Goal: Task Accomplishment & Management: Complete application form

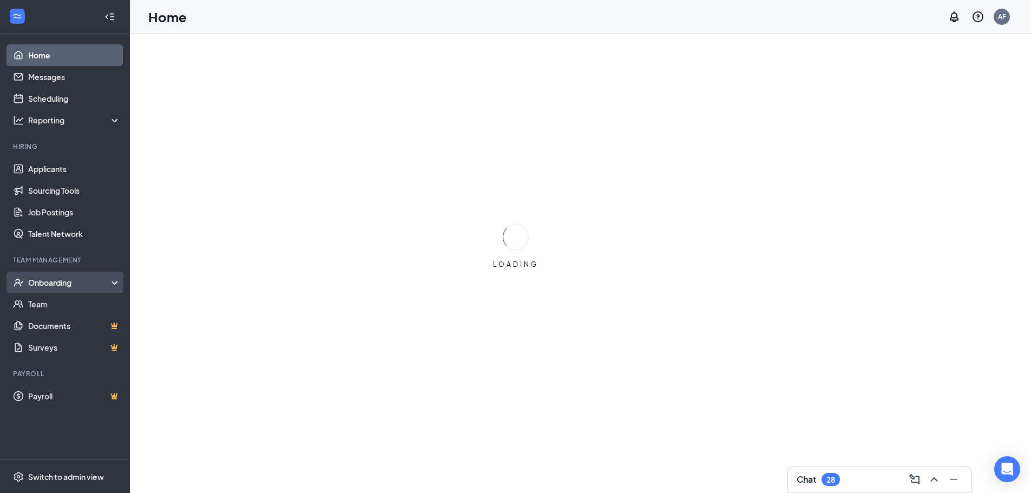
click at [34, 288] on div "Onboarding" at bounding box center [65, 283] width 130 height 22
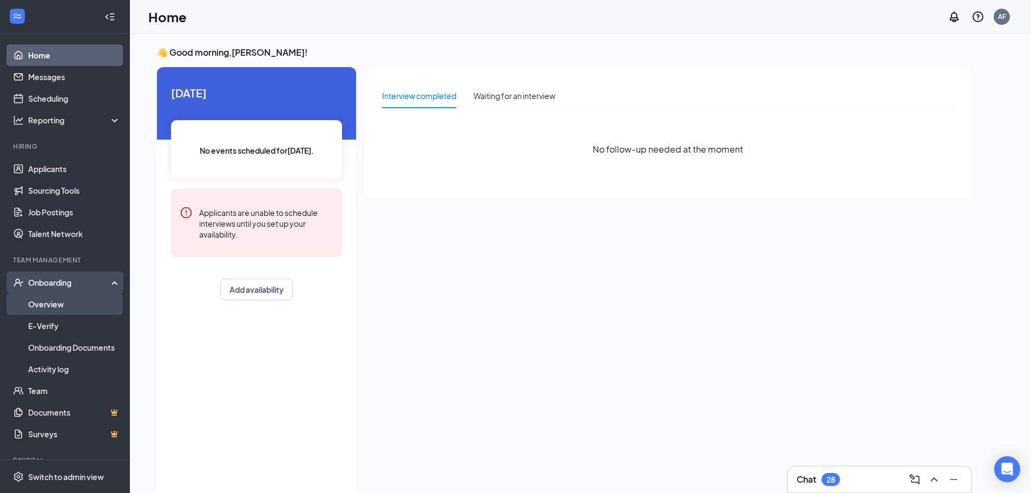
click at [52, 305] on link "Overview" at bounding box center [74, 304] width 93 height 22
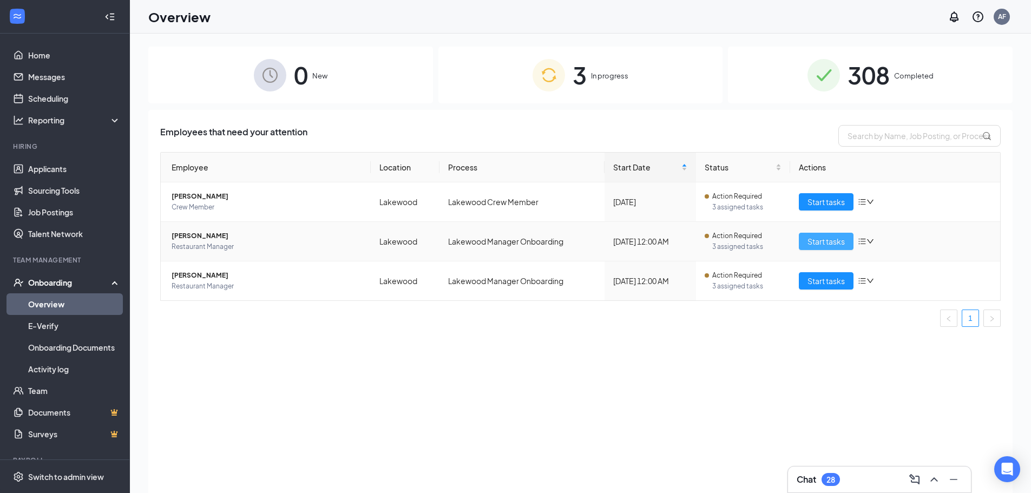
click at [826, 236] on span "Start tasks" at bounding box center [825, 241] width 37 height 12
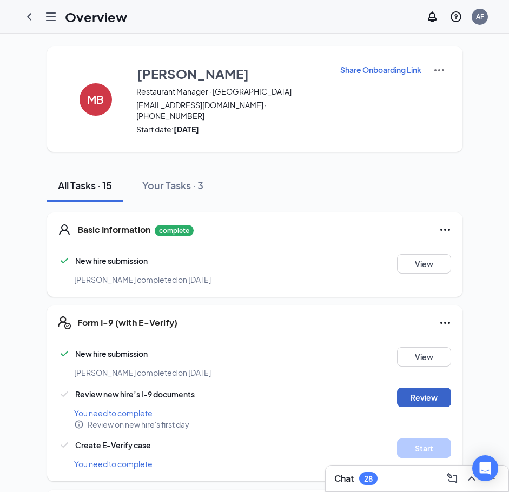
click at [431, 388] on button "Review" at bounding box center [424, 397] width 54 height 19
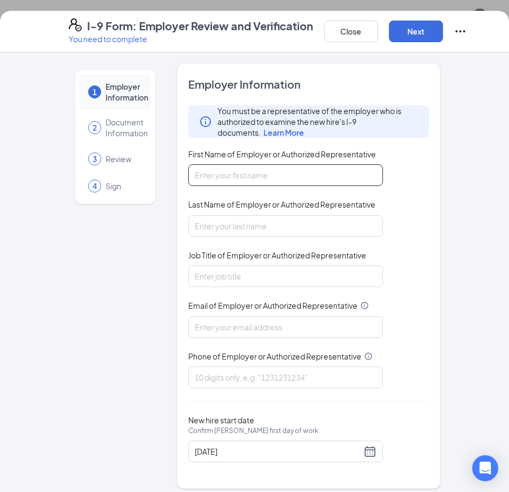
click at [232, 178] on input "First Name of Employer or Authorized Representative" at bounding box center [285, 175] width 195 height 22
type input "[PERSON_NAME]"
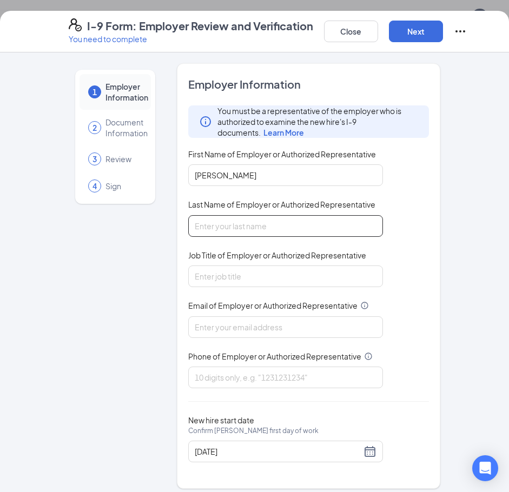
click at [248, 228] on input "Last Name of Employer or Authorized Representative" at bounding box center [285, 226] width 195 height 22
type input "Flowers"
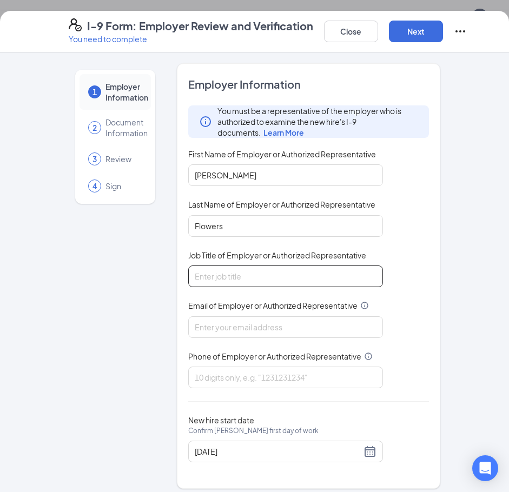
click at [238, 274] on input "Job Title of Employer or Authorized Representative" at bounding box center [285, 277] width 195 height 22
type input "agm"
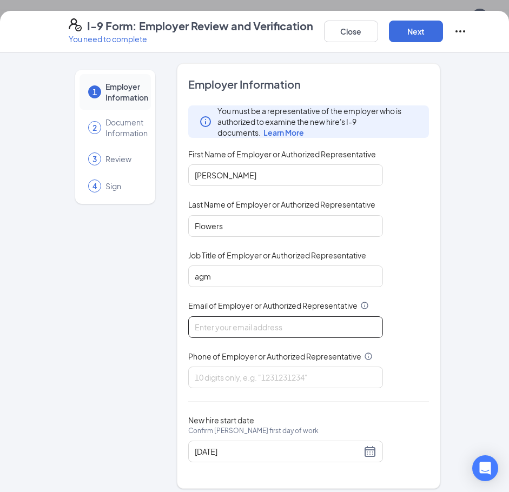
click at [246, 325] on input "Email of Employer or Authorized Representative" at bounding box center [285, 328] width 195 height 22
type input "[EMAIL_ADDRESS][DOMAIN_NAME]"
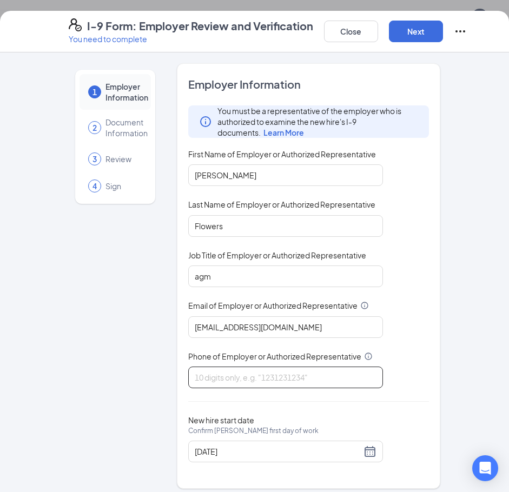
click at [258, 379] on input "Phone of Employer or Authorized Representative" at bounding box center [285, 378] width 195 height 22
type input "7203601640"
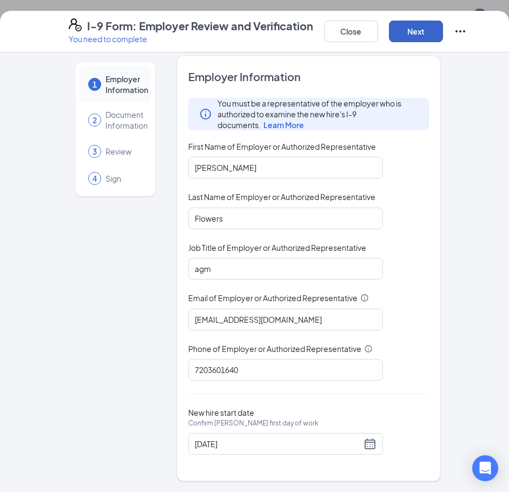
click at [422, 32] on button "Next" at bounding box center [416, 32] width 54 height 22
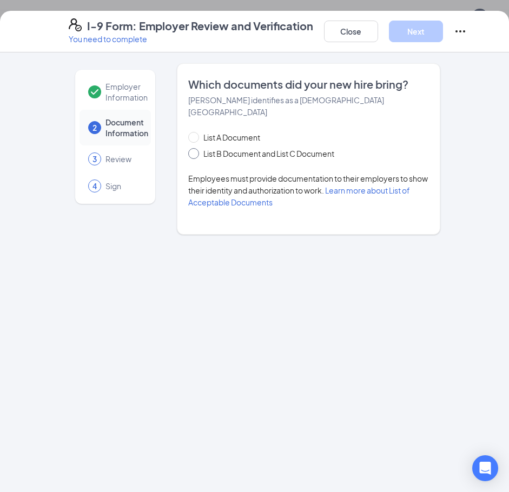
click at [199, 148] on span at bounding box center [193, 153] width 11 height 11
click at [196, 148] on input "List B Document and List C Document" at bounding box center [192, 152] width 8 height 8
radio input "true"
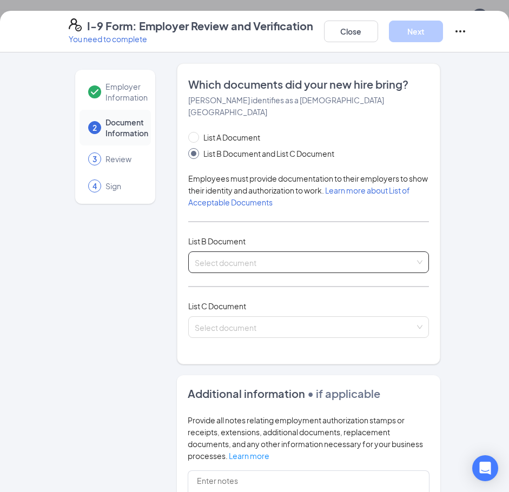
click at [292, 256] on span at bounding box center [305, 262] width 220 height 21
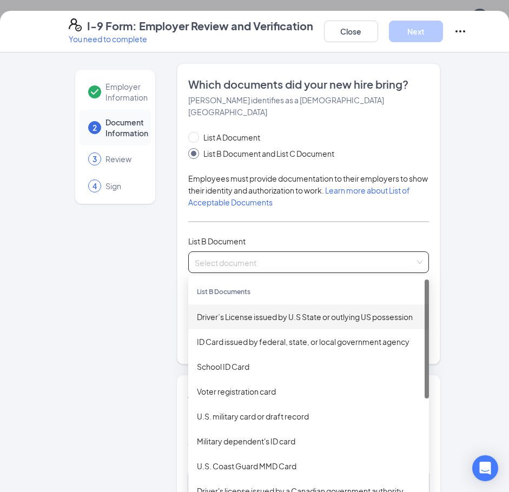
click at [265, 311] on div "Driver’s License issued by U.S State or outlying US possession" at bounding box center [308, 317] width 223 height 12
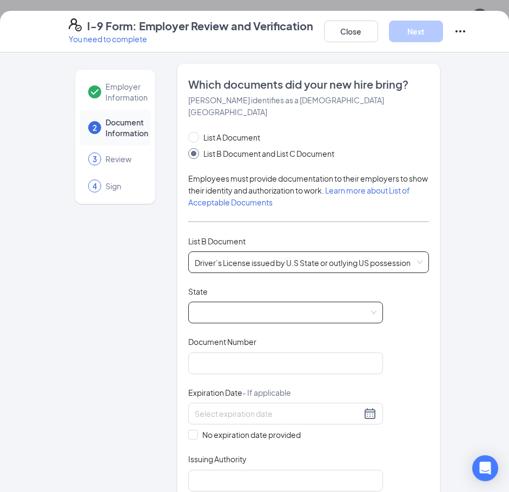
click at [363, 302] on span at bounding box center [286, 312] width 182 height 21
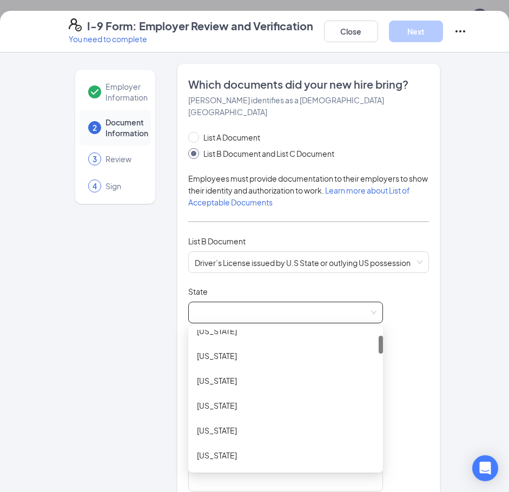
scroll to position [82, 0]
drag, startPoint x: 379, startPoint y: 326, endPoint x: 377, endPoint y: 337, distance: 10.9
click at [379, 341] on div at bounding box center [381, 350] width 4 height 18
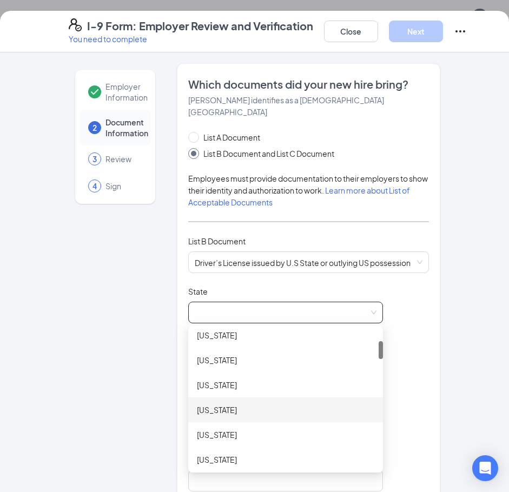
click at [250, 404] on div "[US_STATE]" at bounding box center [285, 410] width 177 height 12
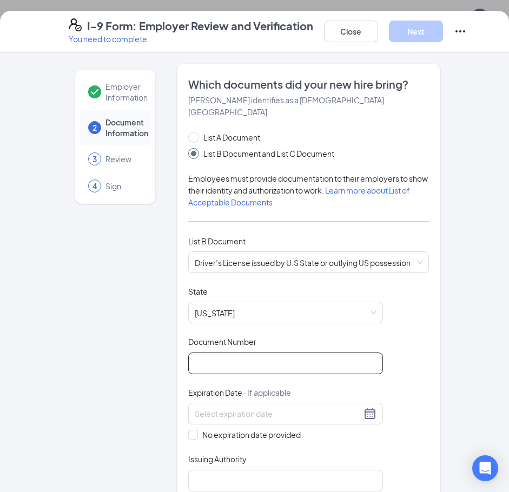
click at [240, 354] on input "Document Number" at bounding box center [285, 364] width 195 height 22
click at [219, 356] on input "Document Number" at bounding box center [285, 364] width 195 height 22
paste input "1"
type input "171031258"
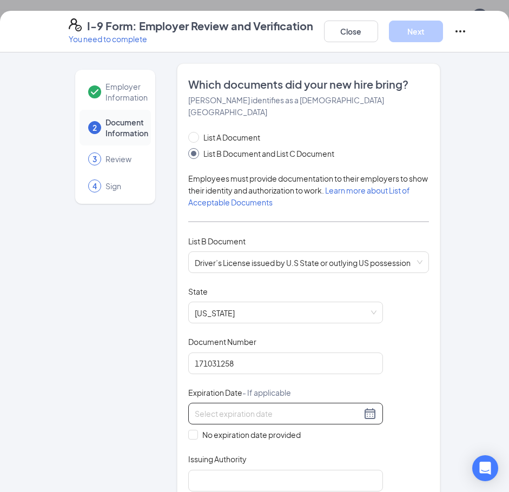
click at [245, 408] on input at bounding box center [278, 414] width 167 height 12
type input "[DATE]"
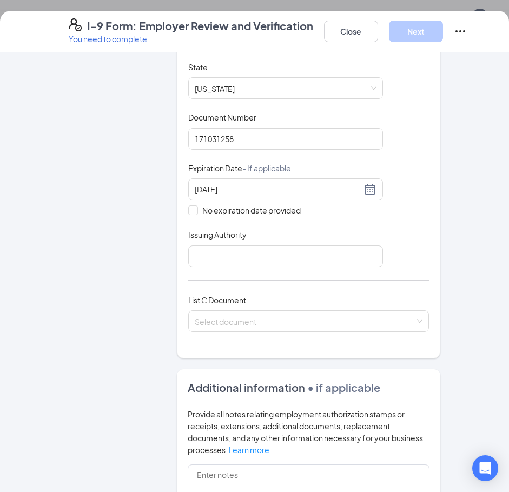
scroll to position [231, 0]
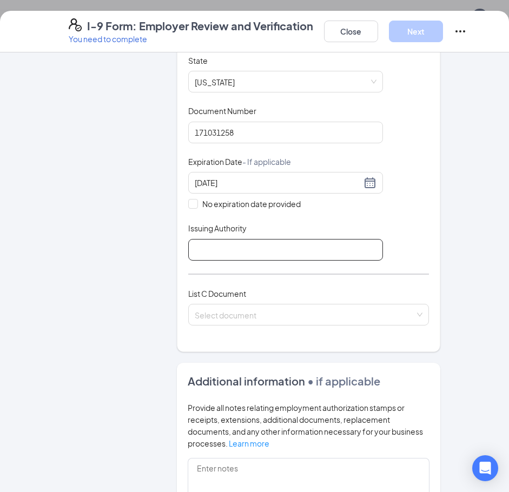
click at [343, 239] on input "Issuing Authority" at bounding box center [285, 250] width 195 height 22
type input "[US_STATE]"
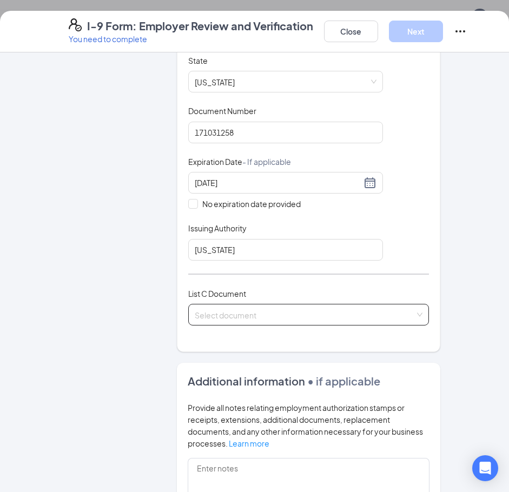
click at [281, 305] on input "search" at bounding box center [305, 313] width 220 height 16
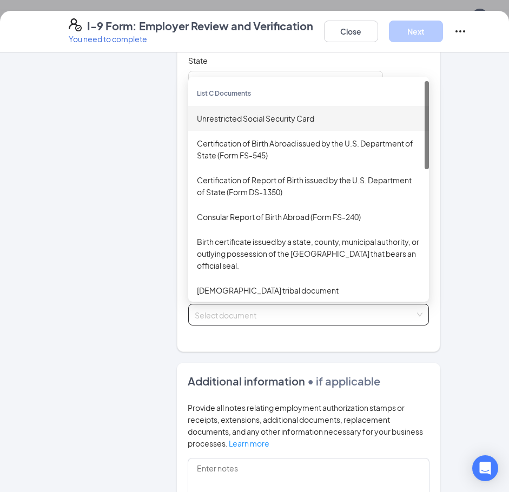
click at [268, 113] on div "Unrestricted Social Security Card" at bounding box center [308, 119] width 223 height 12
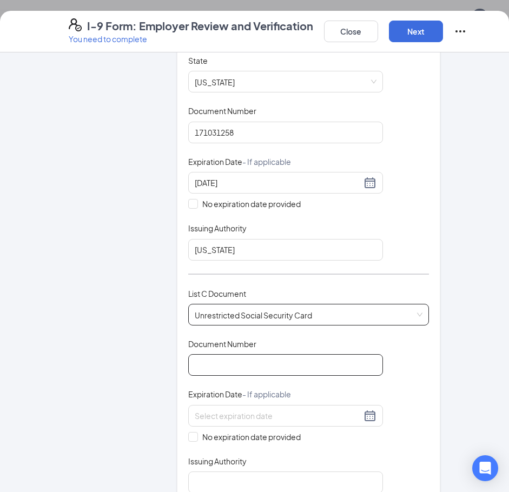
click at [286, 355] on input "Document Number" at bounding box center [285, 365] width 195 height 22
type input "592143898"
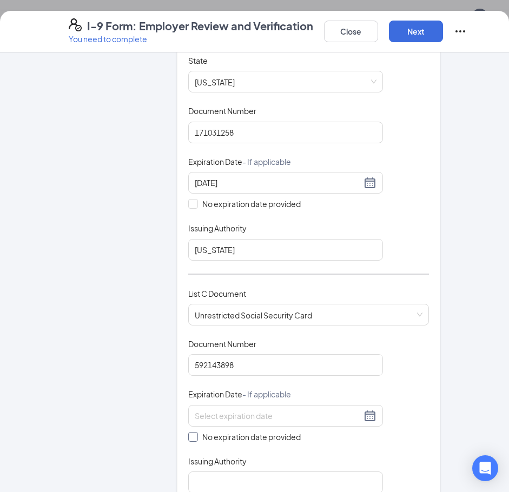
drag, startPoint x: 190, startPoint y: 425, endPoint x: 325, endPoint y: 396, distance: 137.3
click at [191, 432] on input "No expiration date provided" at bounding box center [192, 436] width 8 height 8
checkbox input "true"
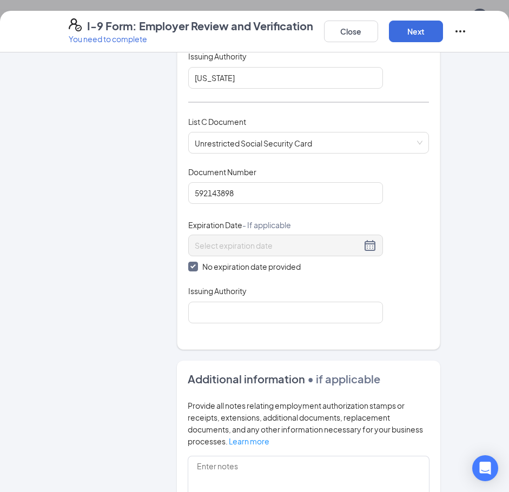
scroll to position [408, 0]
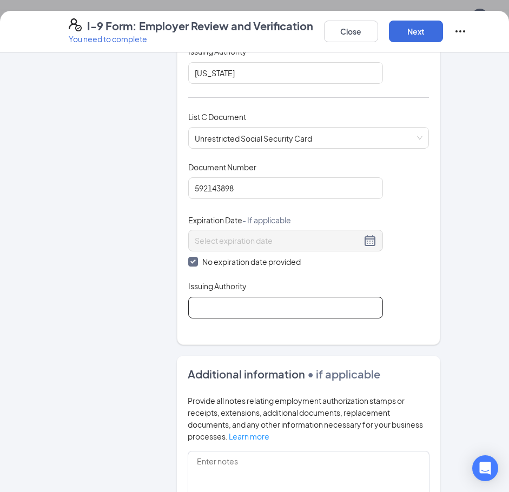
click at [239, 297] on input "Issuing Authority" at bounding box center [285, 308] width 195 height 22
type input "Social Security Administration"
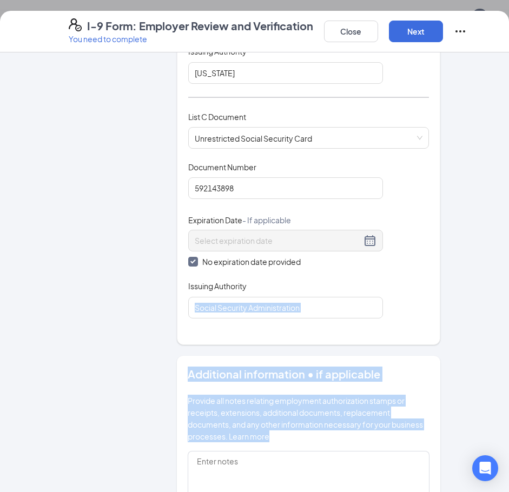
drag, startPoint x: 500, startPoint y: 331, endPoint x: 502, endPoint y: 384, distance: 53.1
click at [502, 419] on div "Employer Information 2 Document Information 3 Review 4 Sign Which documents did…" at bounding box center [254, 272] width 509 height 440
click at [457, 286] on div "Employer Information 2 Document Information 3 Review 4 Sign Which documents did…" at bounding box center [255, 155] width 416 height 1001
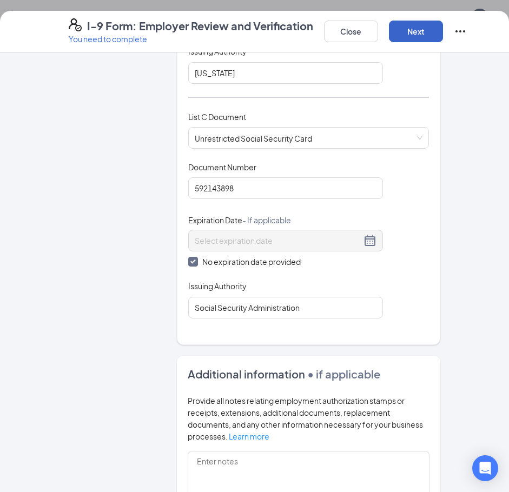
click at [429, 31] on button "Next" at bounding box center [416, 32] width 54 height 22
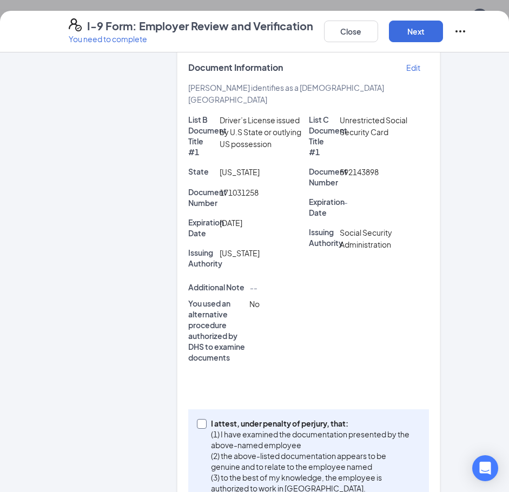
click at [199, 419] on input "I attest, under penalty of [PERSON_NAME], that: (1) I have examined the documen…" at bounding box center [201, 423] width 8 height 8
checkbox input "true"
click at [416, 25] on button "Next" at bounding box center [416, 32] width 54 height 22
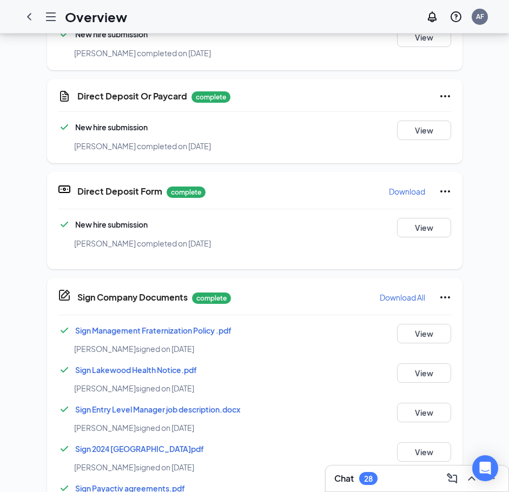
scroll to position [141, 0]
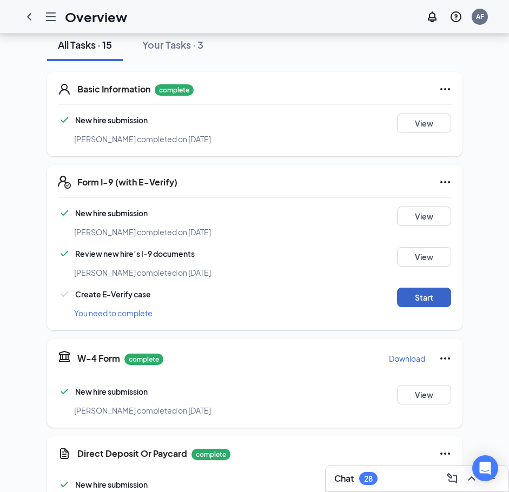
click at [415, 288] on button "Start" at bounding box center [424, 297] width 54 height 19
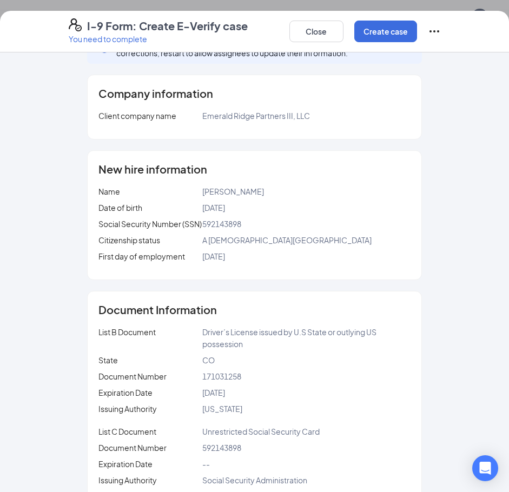
scroll to position [67, 0]
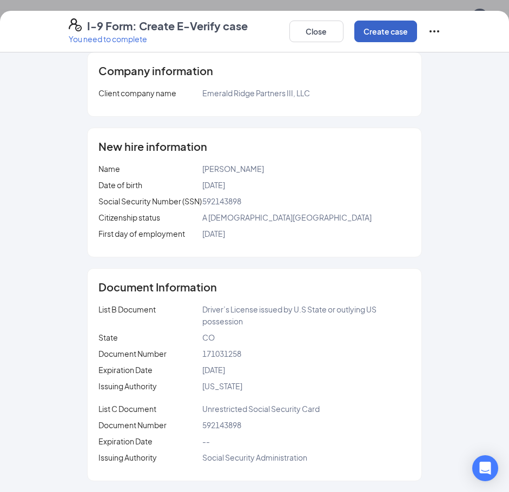
click at [398, 39] on button "Create case" at bounding box center [385, 32] width 63 height 22
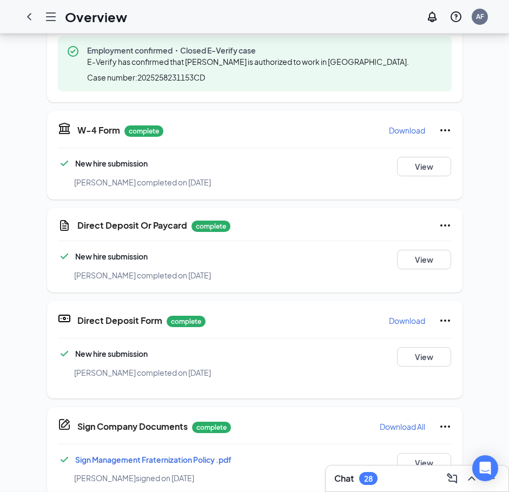
scroll to position [418, 0]
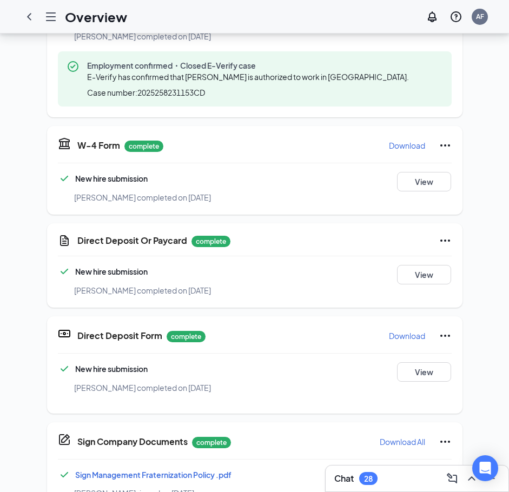
click at [490, 84] on div "MB [PERSON_NAME] Restaurant Manager · Lakewood [EMAIL_ADDRESS][DOMAIN_NAME] · […" at bounding box center [254, 242] width 509 height 1253
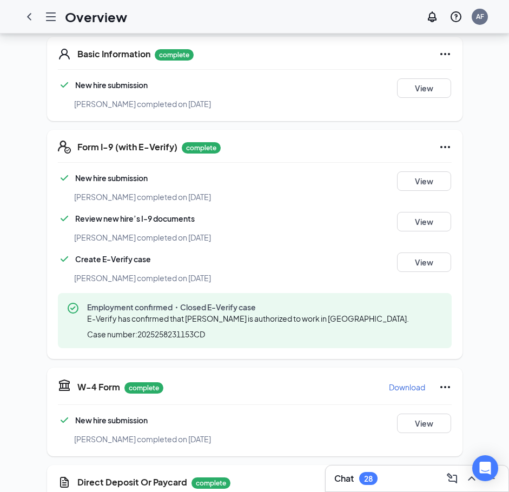
scroll to position [0, 0]
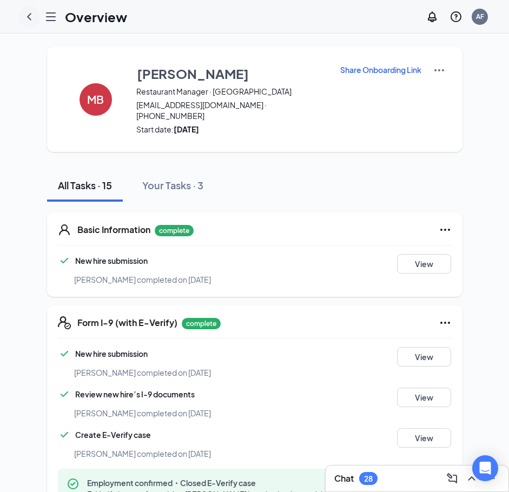
click at [30, 13] on icon "ChevronLeft" at bounding box center [29, 16] width 13 height 13
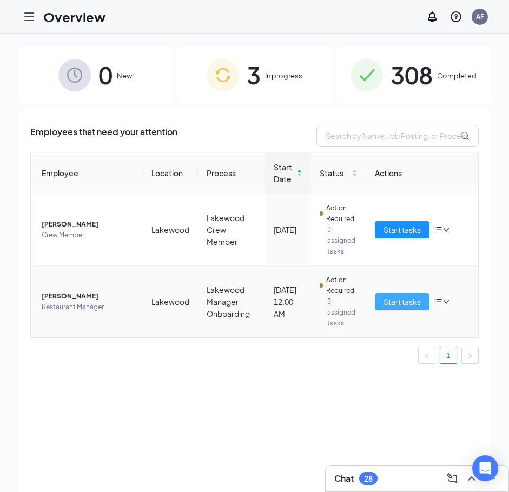
click at [402, 301] on span "Start tasks" at bounding box center [402, 302] width 37 height 12
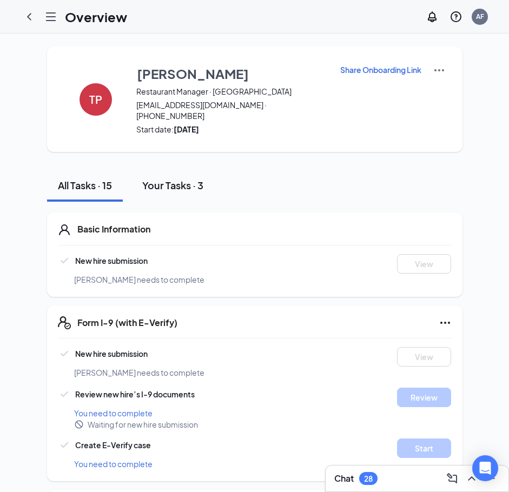
click at [179, 179] on div "Your Tasks · 3" at bounding box center [172, 186] width 61 height 14
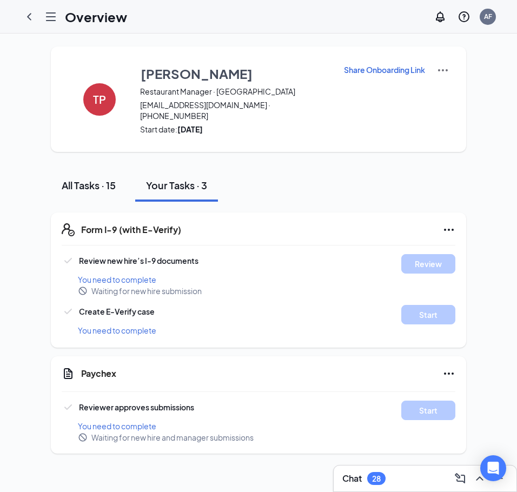
click at [87, 179] on div "All Tasks · 15" at bounding box center [89, 186] width 54 height 14
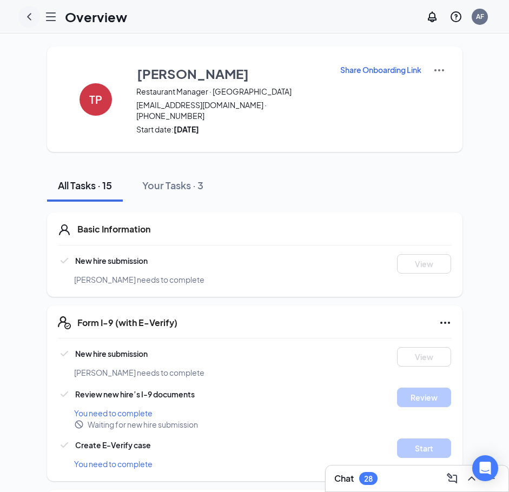
click at [31, 20] on icon "ChevronLeft" at bounding box center [29, 16] width 4 height 7
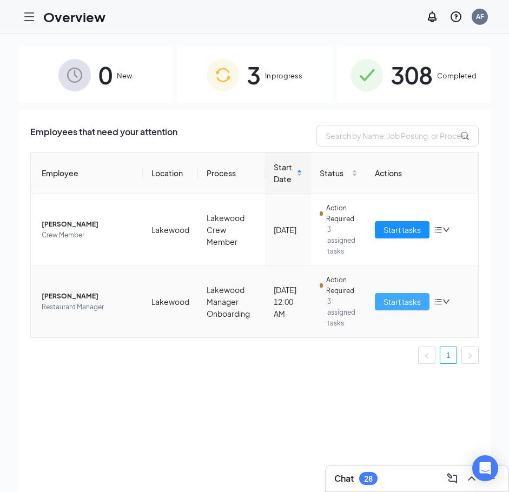
click at [399, 302] on span "Start tasks" at bounding box center [402, 302] width 37 height 12
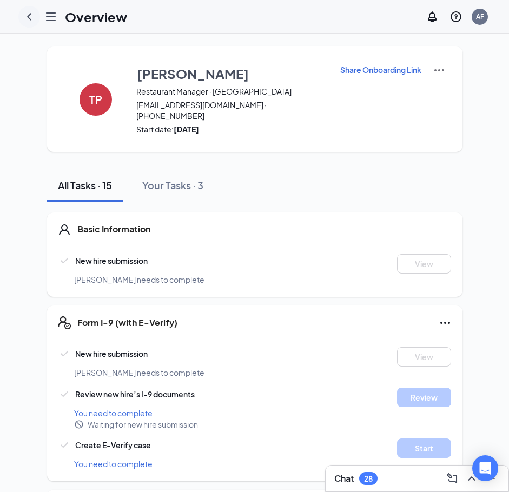
click at [32, 15] on icon "ChevronLeft" at bounding box center [29, 16] width 13 height 13
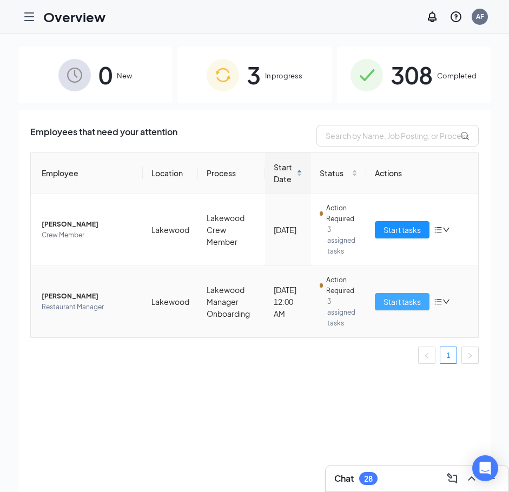
click at [390, 301] on span "Start tasks" at bounding box center [402, 302] width 37 height 12
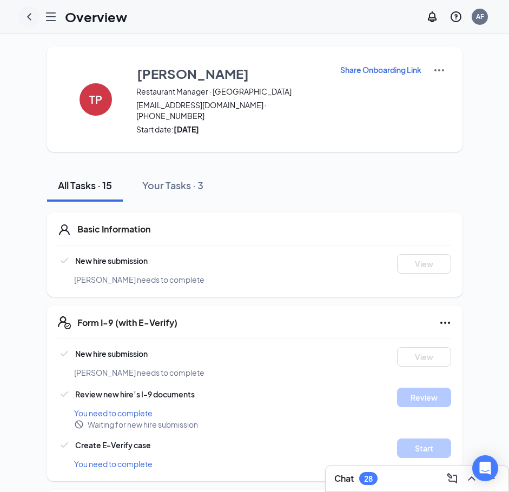
click at [26, 16] on icon "ChevronLeft" at bounding box center [29, 16] width 13 height 13
